Goal: Task Accomplishment & Management: Use online tool/utility

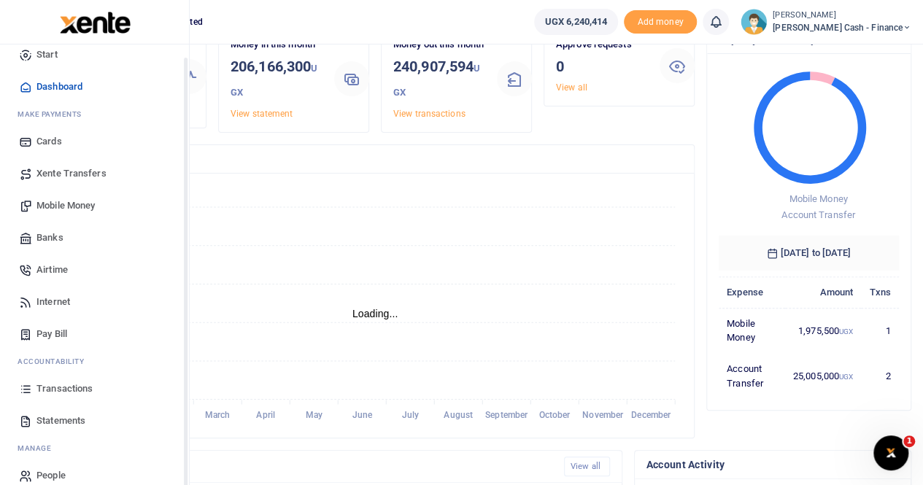
scroll to position [35, 0]
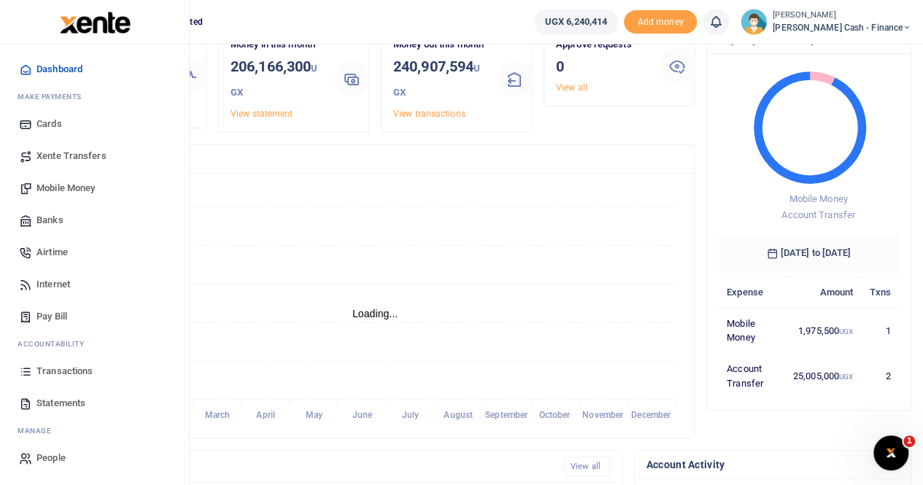
click at [67, 403] on span "Statements" at bounding box center [60, 403] width 49 height 15
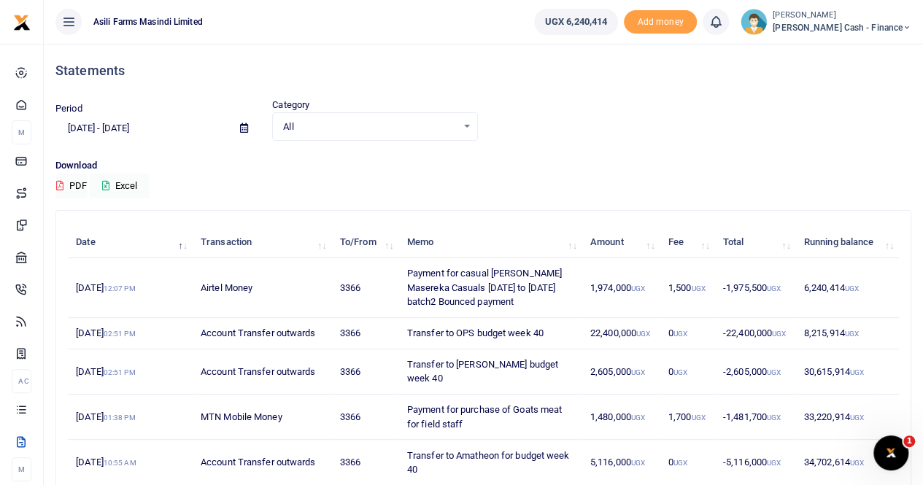
click at [244, 125] on icon at bounding box center [244, 127] width 8 height 9
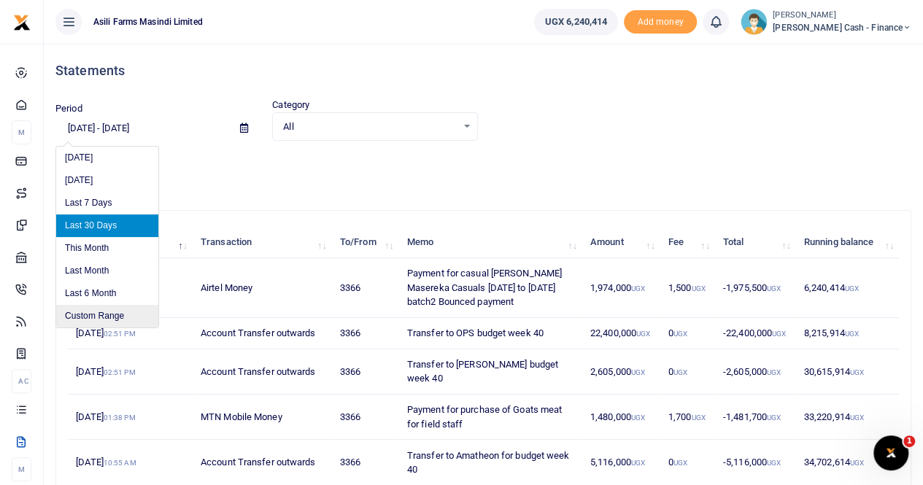
click at [93, 309] on li "Custom Range" at bounding box center [107, 316] width 102 height 23
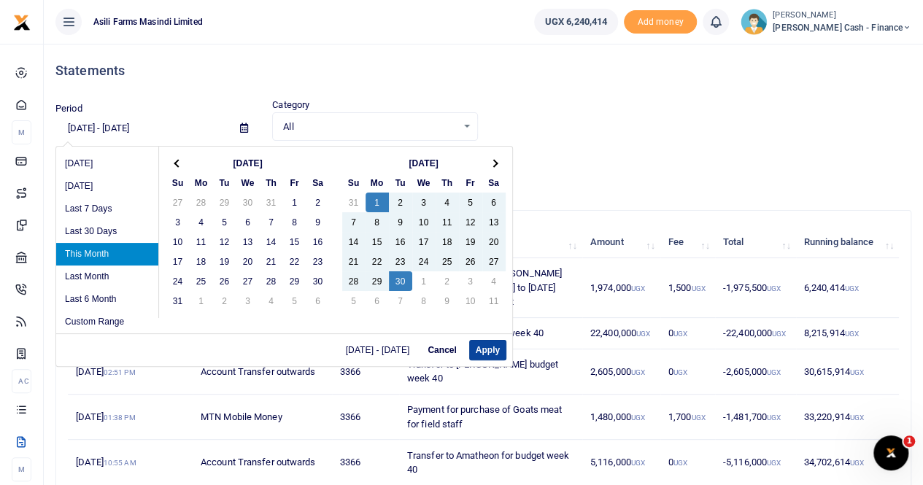
click at [482, 344] on button "Apply" at bounding box center [487, 350] width 37 height 20
type input "09/01/2025 - 09/30/2025"
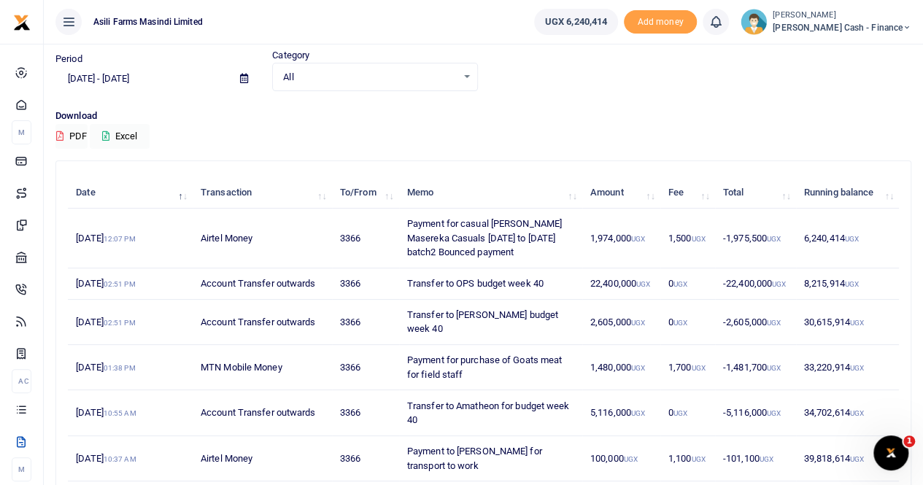
scroll to position [73, 0]
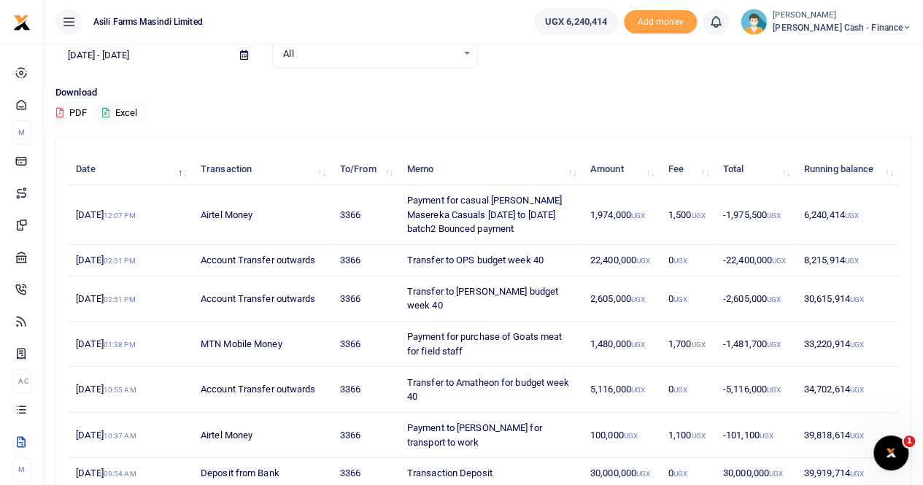
click at [127, 112] on button "Excel" at bounding box center [120, 113] width 60 height 25
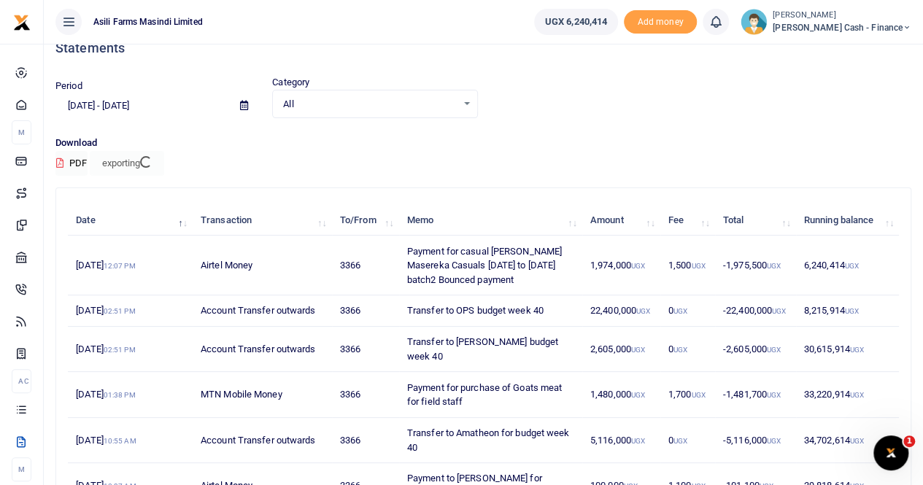
scroll to position [0, 0]
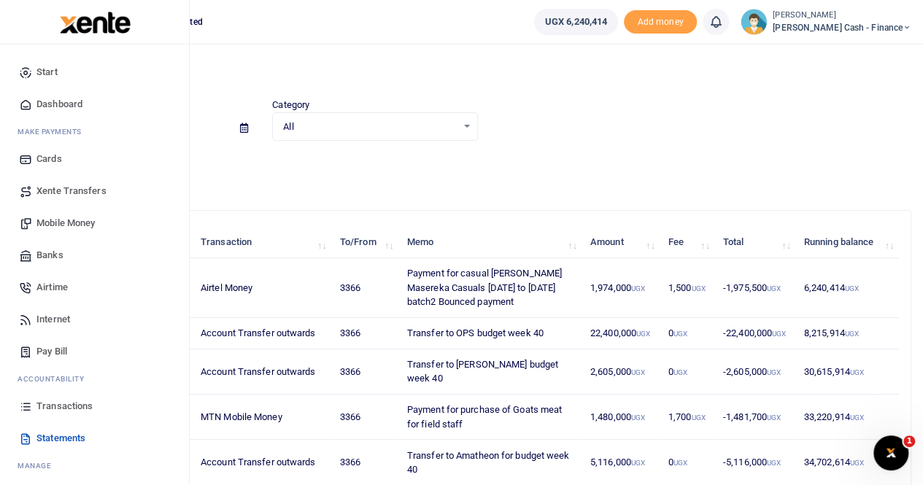
click at [65, 225] on span "Mobile Money" at bounding box center [65, 223] width 58 height 15
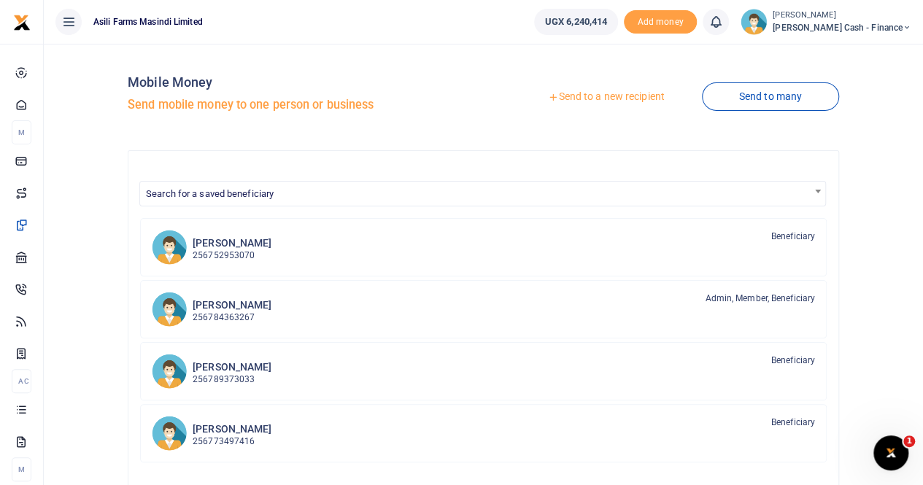
click at [596, 93] on link "Send to a new recipient" at bounding box center [606, 97] width 191 height 26
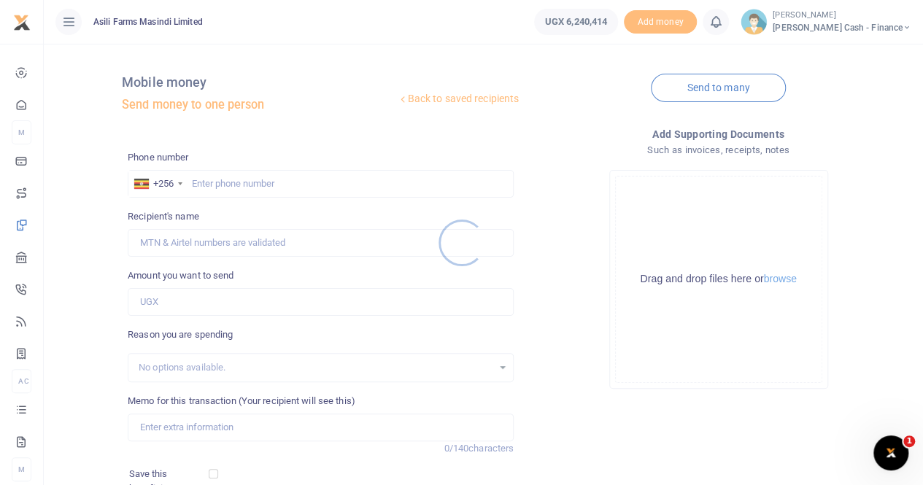
click at [202, 180] on div at bounding box center [461, 242] width 923 height 485
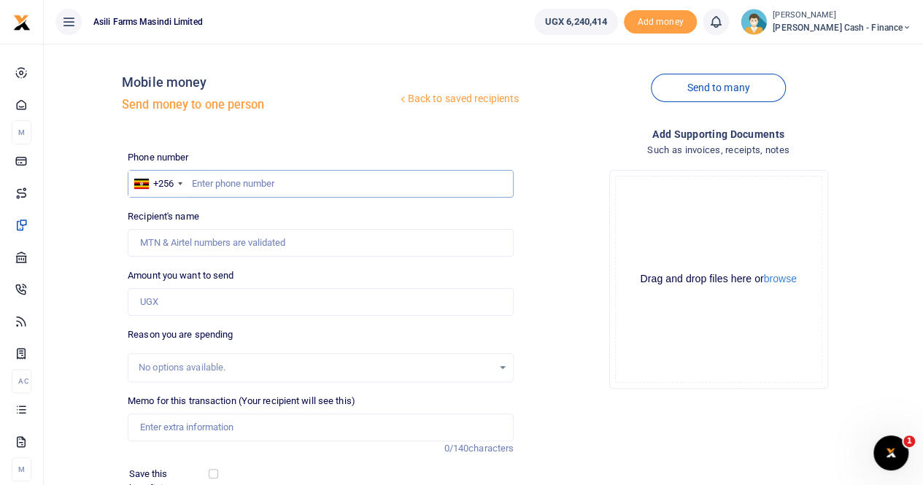
click at [196, 180] on input "text" at bounding box center [321, 184] width 386 height 28
paste input "0778760475"
type input "0778760475"
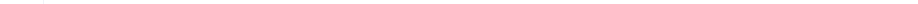
type input "Eddy Weraga"
type input "0778760475"
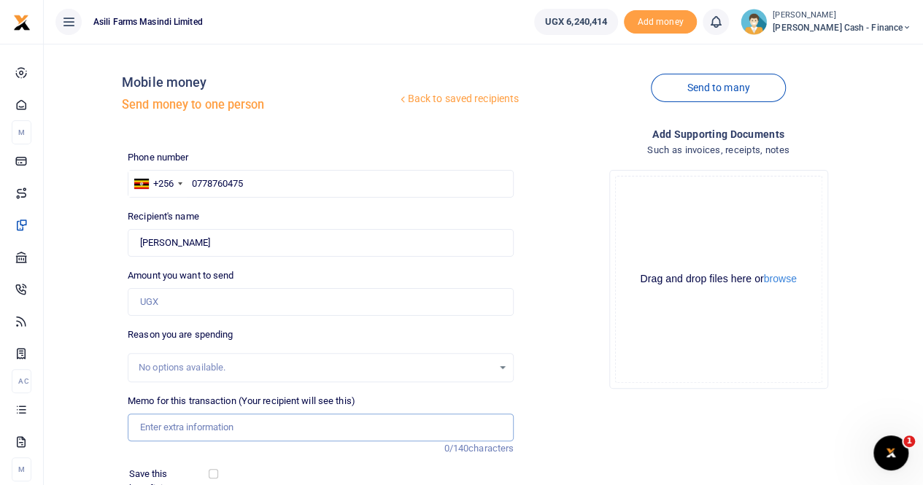
click at [159, 421] on input "Memo for this transaction (Your recipient will see this)" at bounding box center [321, 428] width 386 height 28
paste input "Per diem & accomodation For Eddy while in Enttebe 28th-29th Sept"
click at [140, 428] on input "Per diem & accomodation For Eddy while in Enttebe 28th-29th Sept" at bounding box center [321, 428] width 386 height 28
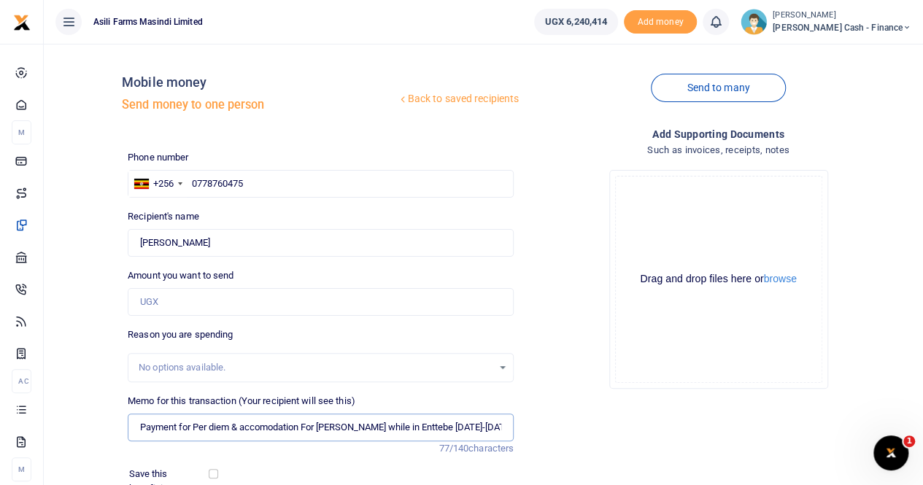
click at [212, 431] on input "Payment for Per diem & accomodation For Eddy while in Enttebe 28th-29th Sept" at bounding box center [321, 428] width 386 height 28
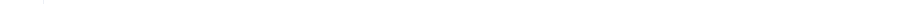
type input "Payment for Perdiem & accommodation For Eddy while in Entebbe 28th-29th Sept"
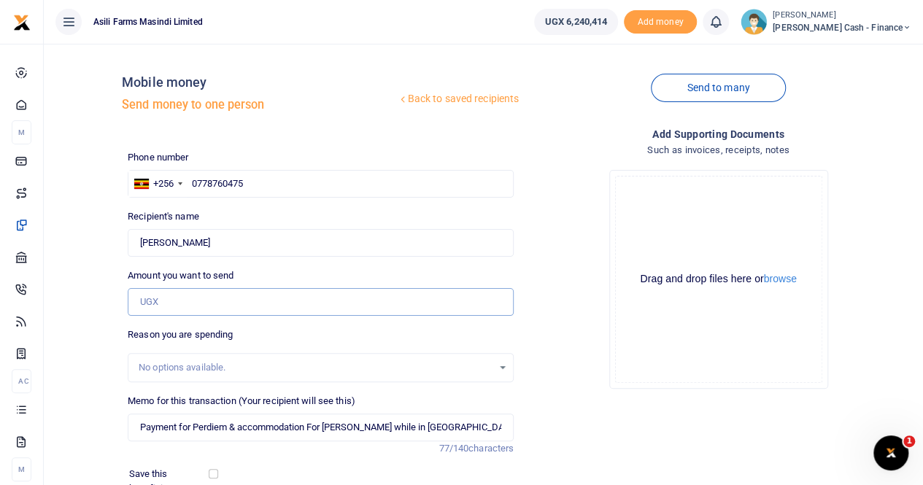
click at [172, 298] on input "Amount you want to send" at bounding box center [321, 302] width 386 height 28
paste input "130,000"
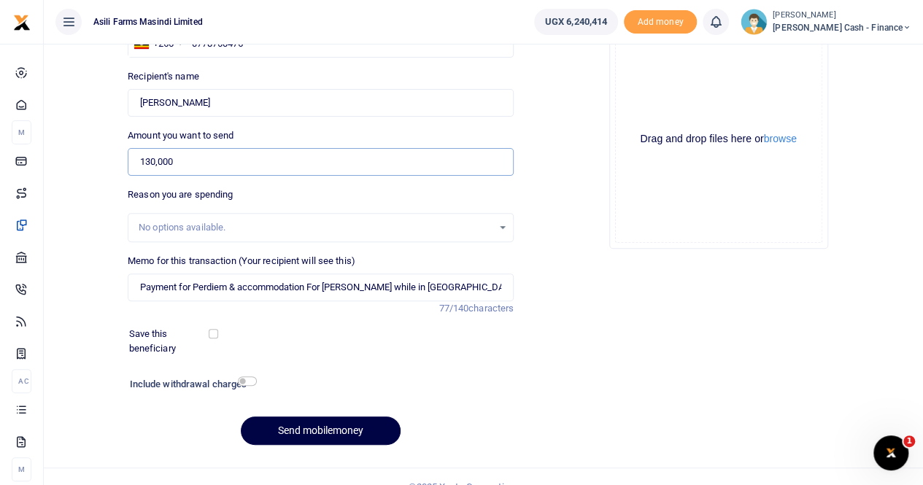
scroll to position [146, 0]
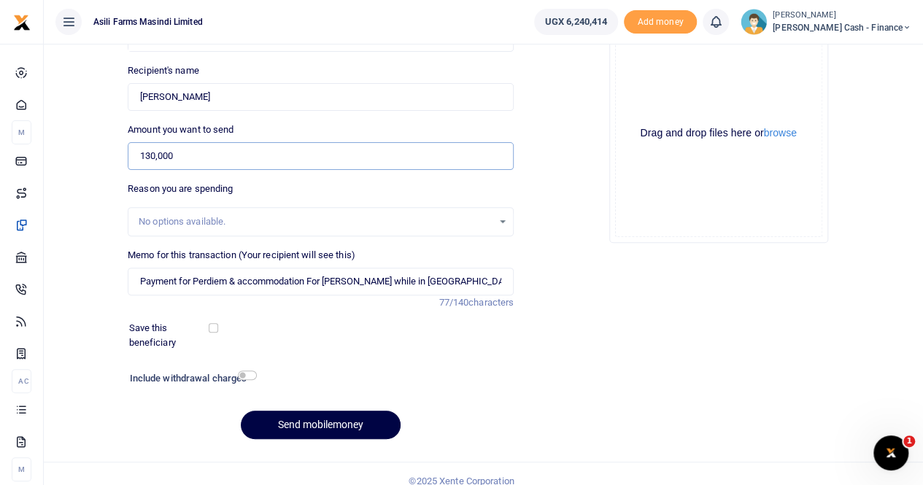
type input "130,000"
click at [444, 280] on input "Payment for Perdiem & accommodation For Eddy while in Entebbe 28th-29th Sept" at bounding box center [321, 282] width 386 height 28
drag, startPoint x: 237, startPoint y: 280, endPoint x: 267, endPoint y: 282, distance: 30.0
click at [244, 280] on input "Payment for Perdiem & accommodation For Eddy while in Entebbe 28th to 29th Sept" at bounding box center [321, 282] width 386 height 28
click at [783, 137] on button "browse" at bounding box center [780, 133] width 33 height 11
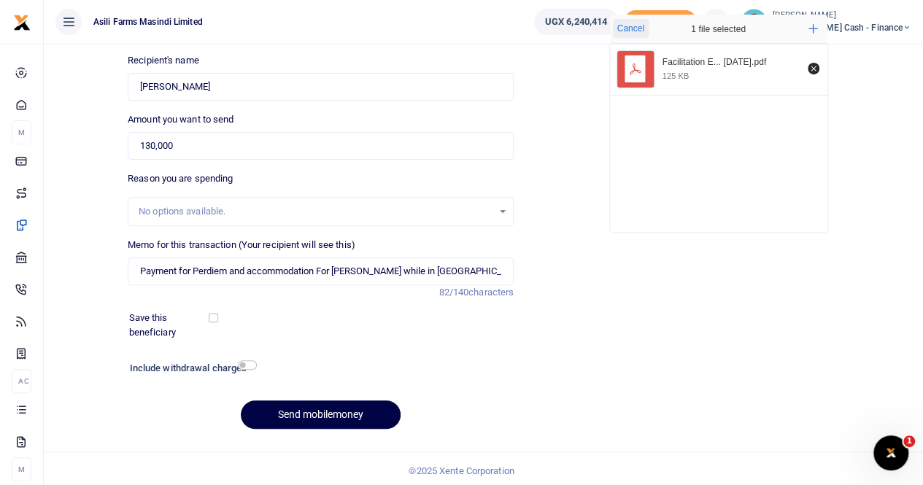
scroll to position [159, 0]
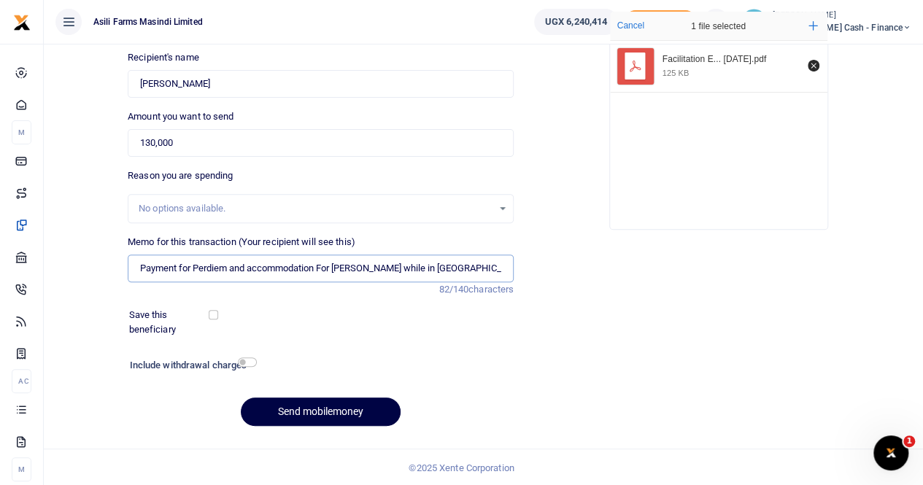
click at [140, 267] on input "Payment for Perdiem and accommodation For Eddy while in Entebbe 28th to 29th Se…" at bounding box center [321, 269] width 386 height 28
drag, startPoint x: 143, startPoint y: 268, endPoint x: 153, endPoint y: 269, distance: 10.3
click at [144, 267] on input "Payment for Perdiem and accommodation For Eddy while in Entebbe 28th to 29th Se…" at bounding box center [321, 269] width 386 height 28
type input "Payment for Perdiem and accommodation For Eddy while in Entebbe 28th to 29th Se…"
click at [301, 408] on button "Send mobilemoney" at bounding box center [321, 412] width 160 height 28
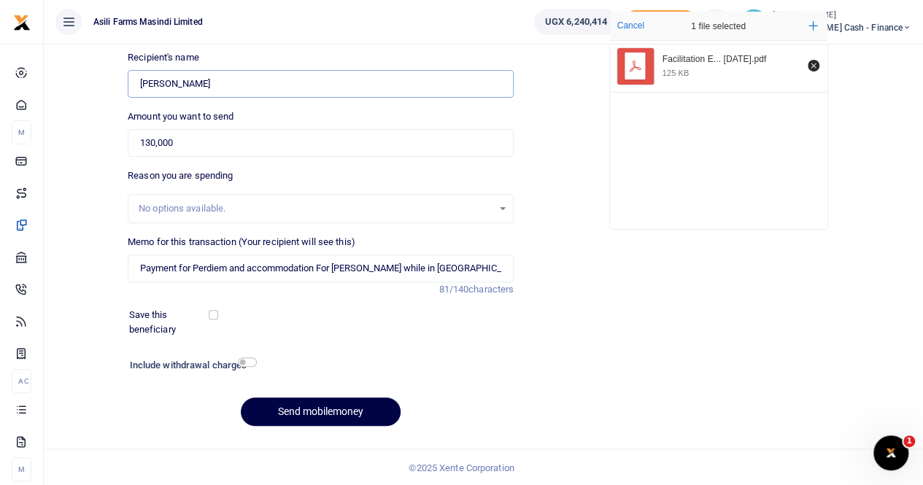
click at [201, 88] on input "Found" at bounding box center [321, 84] width 386 height 28
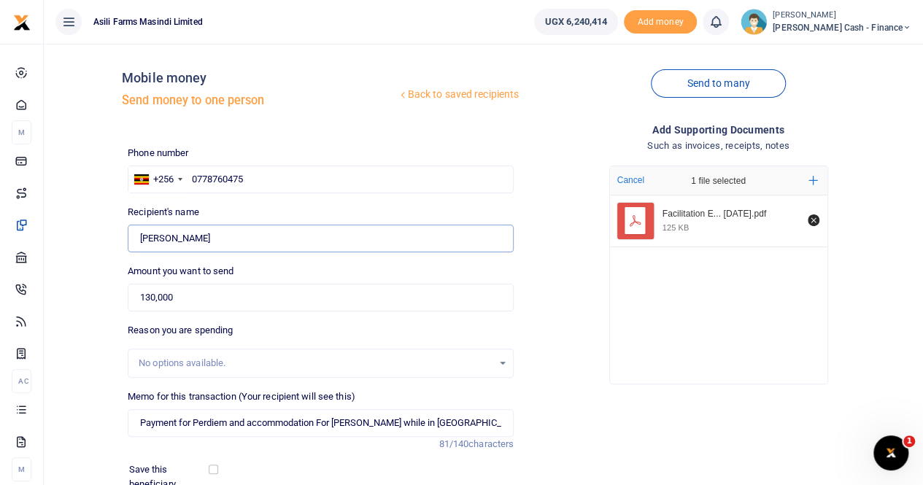
scroll to position [0, 0]
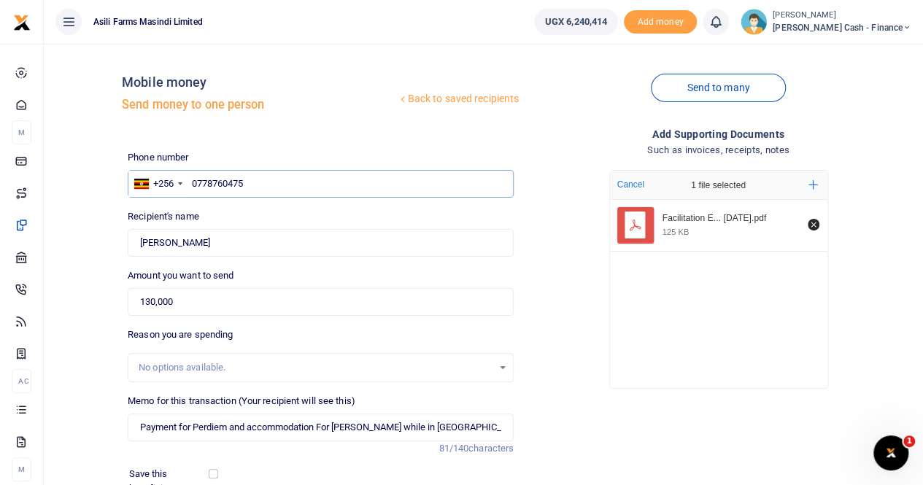
click at [250, 183] on input "0778760475" at bounding box center [321, 184] width 386 height 28
click at [193, 185] on input "0778760475" at bounding box center [321, 184] width 386 height 28
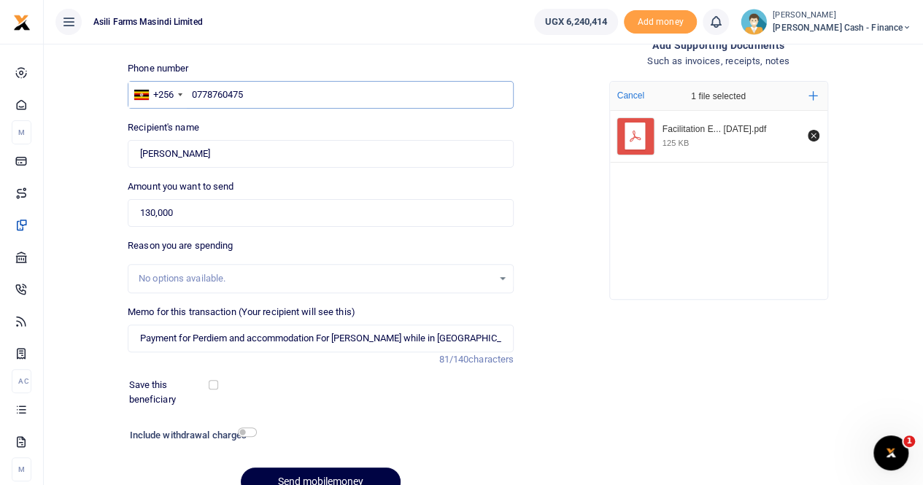
scroll to position [159, 0]
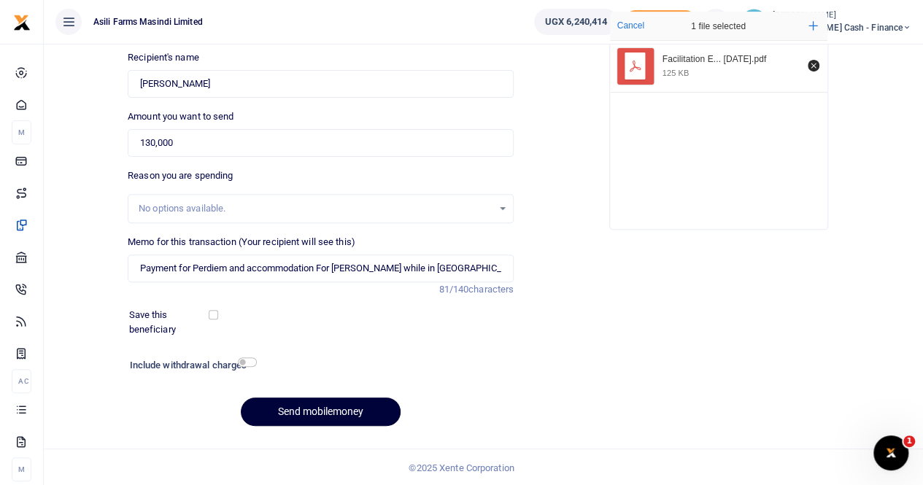
type input "0778760475"
click at [286, 400] on button "Send mobilemoney" at bounding box center [321, 412] width 160 height 28
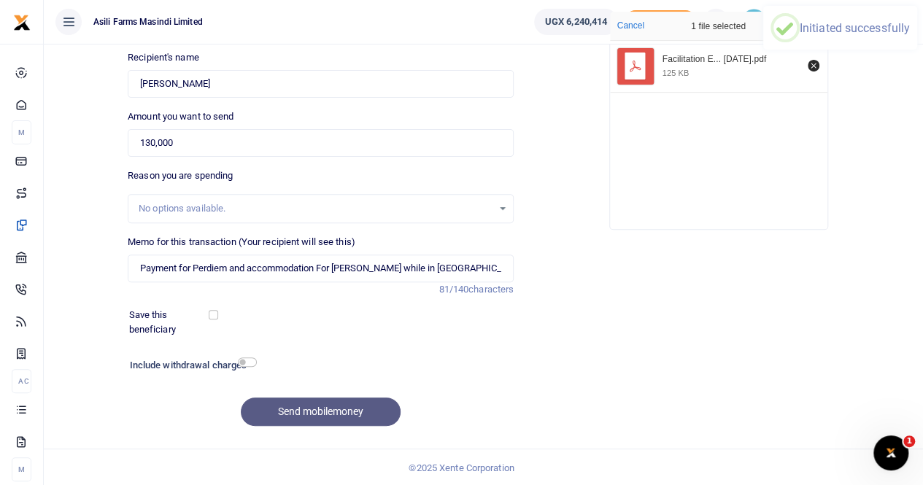
scroll to position [123, 0]
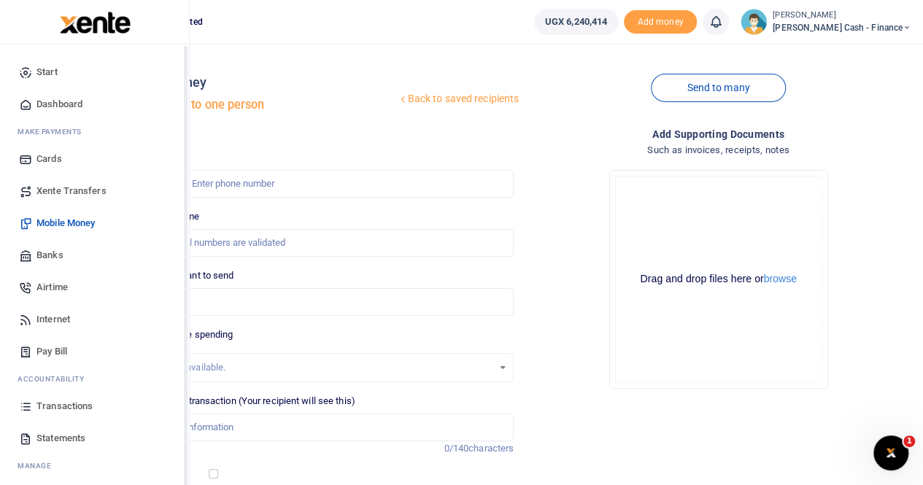
click at [56, 401] on span "Transactions" at bounding box center [64, 406] width 56 height 15
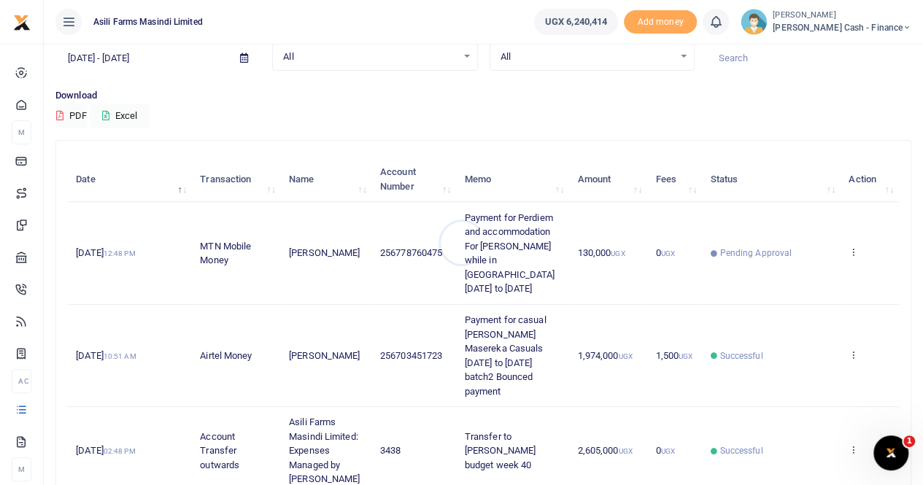
scroll to position [73, 0]
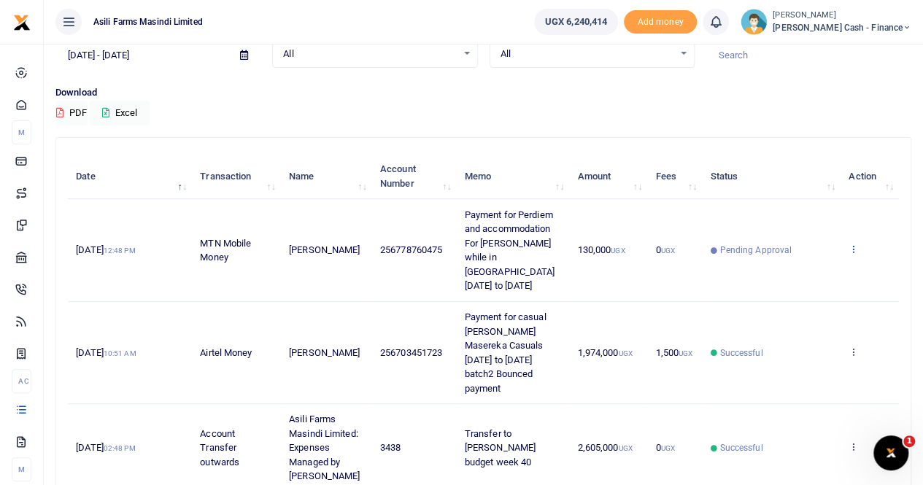
click at [856, 244] on icon at bounding box center [853, 249] width 9 height 10
click at [813, 263] on link "View details" at bounding box center [800, 266] width 115 height 20
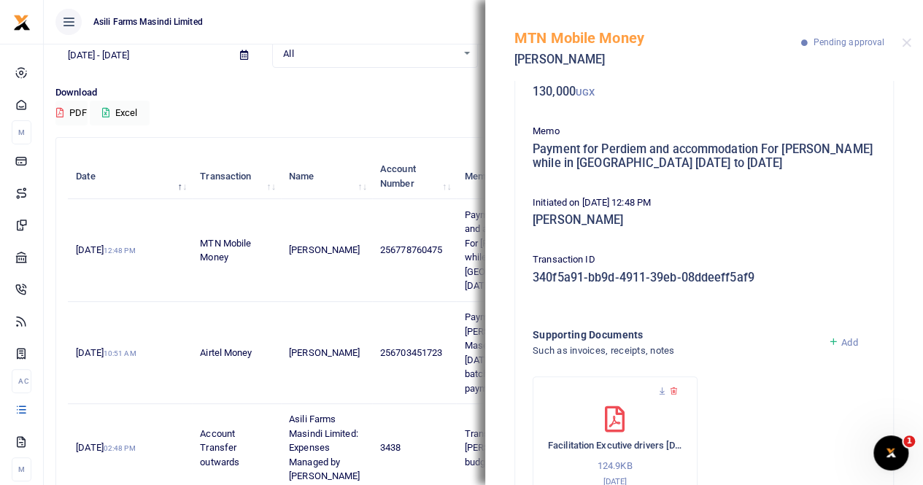
scroll to position [145, 0]
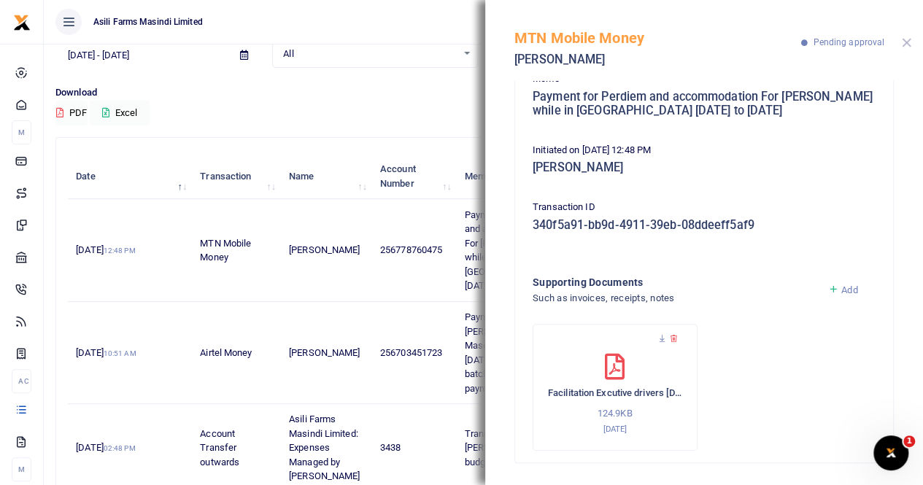
click at [905, 44] on button "Close" at bounding box center [906, 42] width 9 height 9
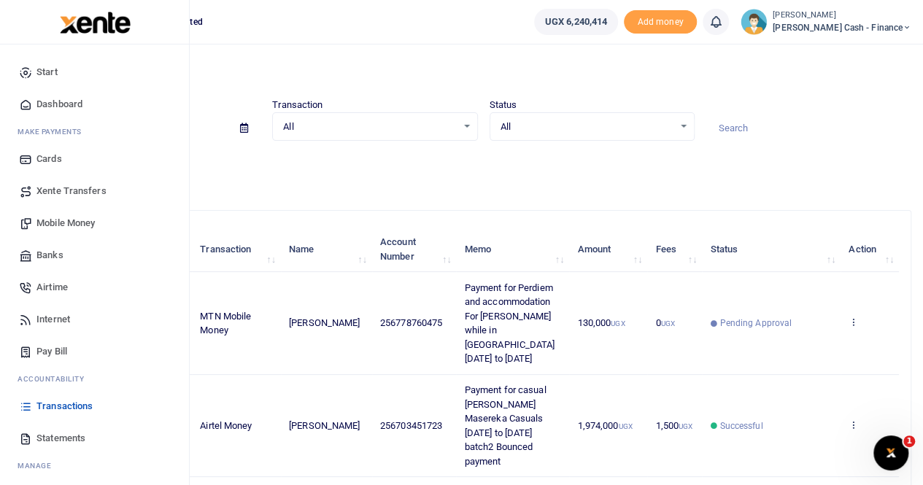
click at [64, 221] on span "Mobile Money" at bounding box center [65, 223] width 58 height 15
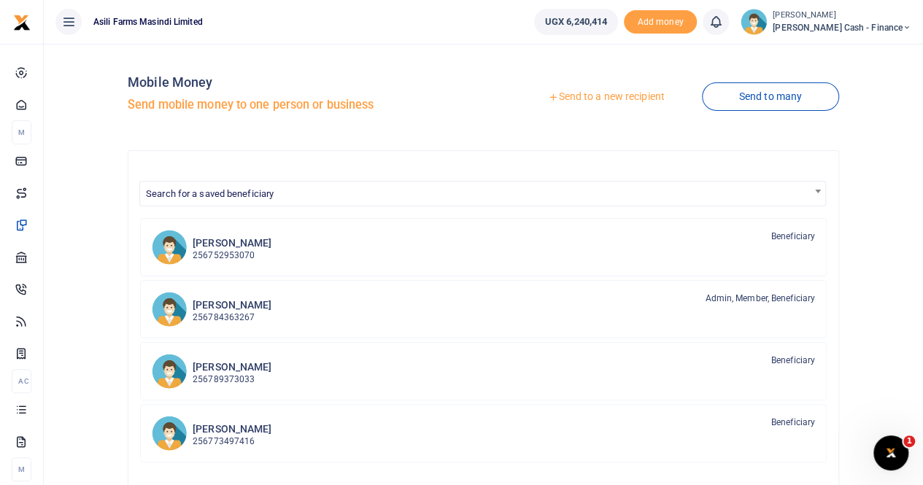
click at [595, 96] on link "Send to a new recipient" at bounding box center [606, 97] width 191 height 26
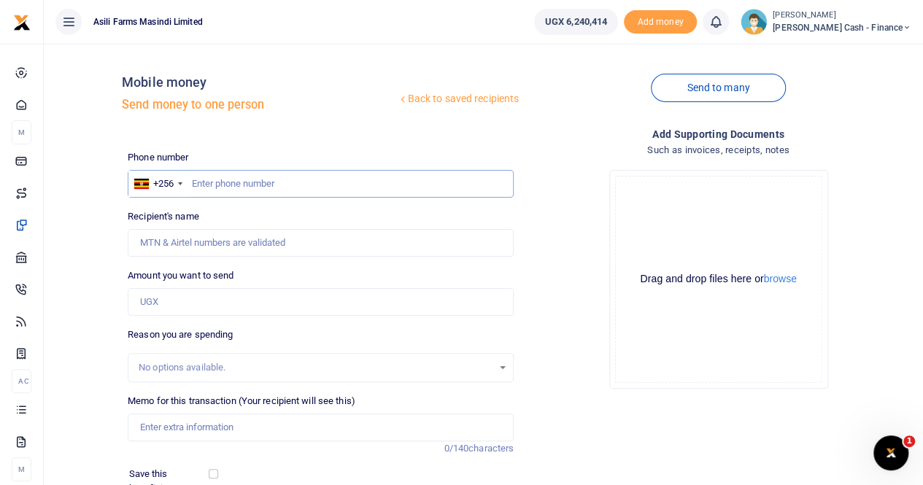
click at [199, 180] on input "text" at bounding box center [321, 184] width 386 height 28
paste input "775 600682"
drag, startPoint x: 211, startPoint y: 184, endPoint x: 224, endPoint y: 177, distance: 15.0
click at [212, 184] on input "775 600682" at bounding box center [321, 184] width 386 height 28
type input "775600682"
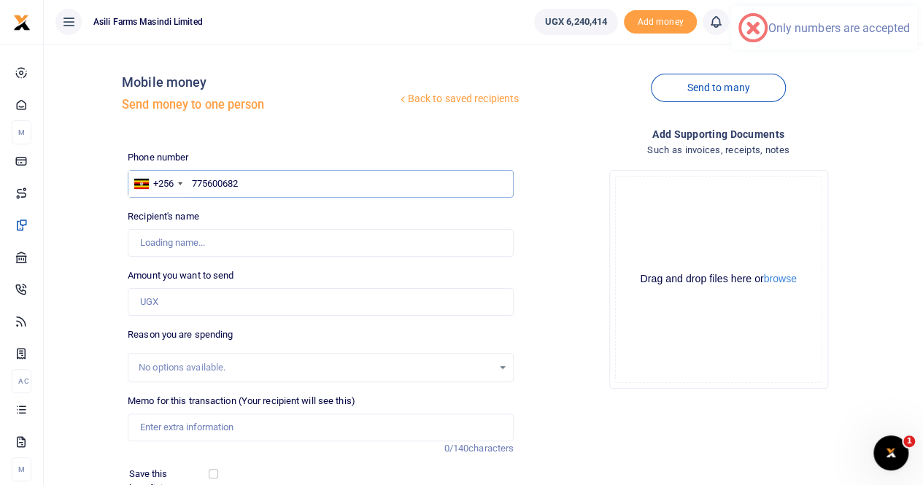
type input "[PERSON_NAME]"
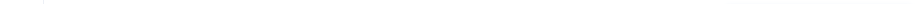
type input "775600682"
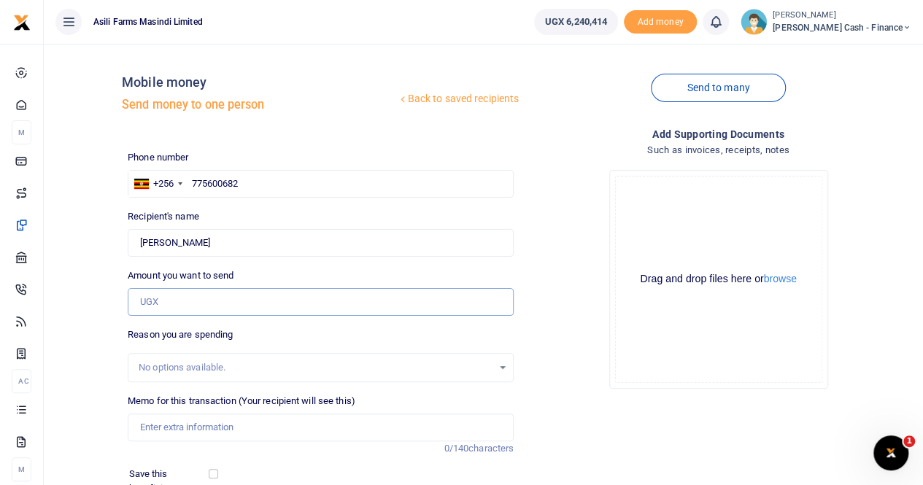
click at [157, 297] on input "Amount you want to send" at bounding box center [321, 302] width 386 height 28
paste input "69,554"
type input "69,554"
drag, startPoint x: 171, startPoint y: 431, endPoint x: 213, endPoint y: 435, distance: 42.6
click at [172, 431] on input "Memo for this transaction (Your recipient will see this)" at bounding box center [321, 428] width 386 height 28
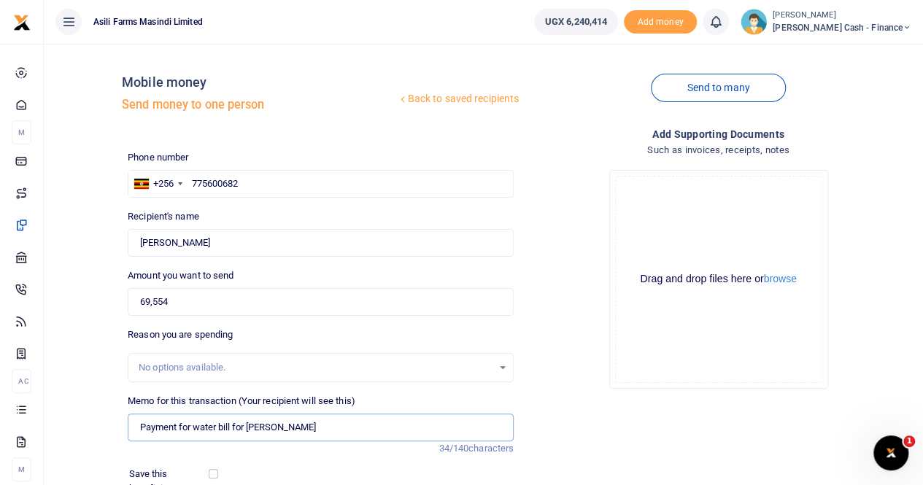
type input "Payment for water bill for [PERSON_NAME]"
click at [780, 280] on button "browse" at bounding box center [780, 279] width 33 height 11
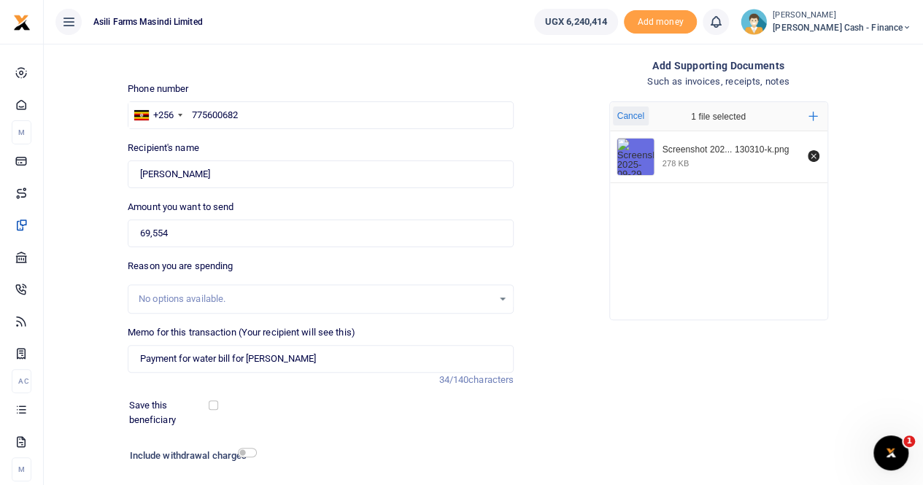
scroll to position [159, 0]
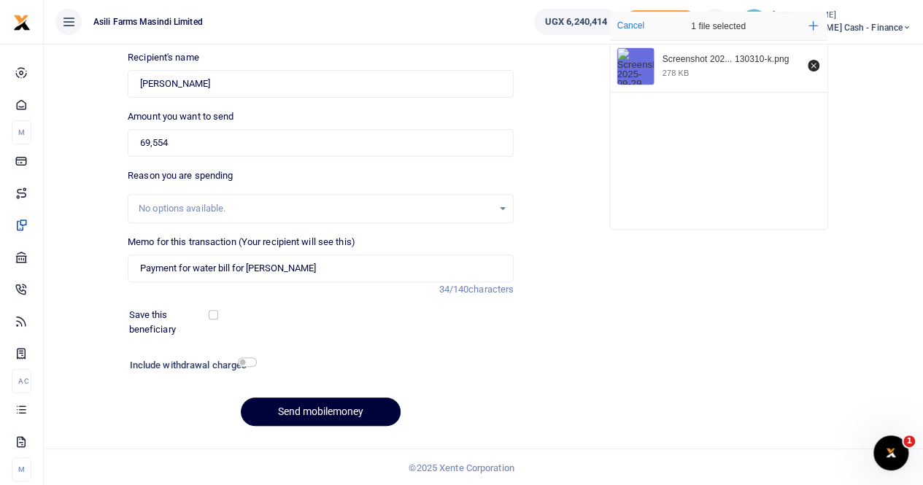
click at [312, 407] on button "Send mobilemoney" at bounding box center [321, 412] width 160 height 28
